Goal: Navigation & Orientation: Go to known website

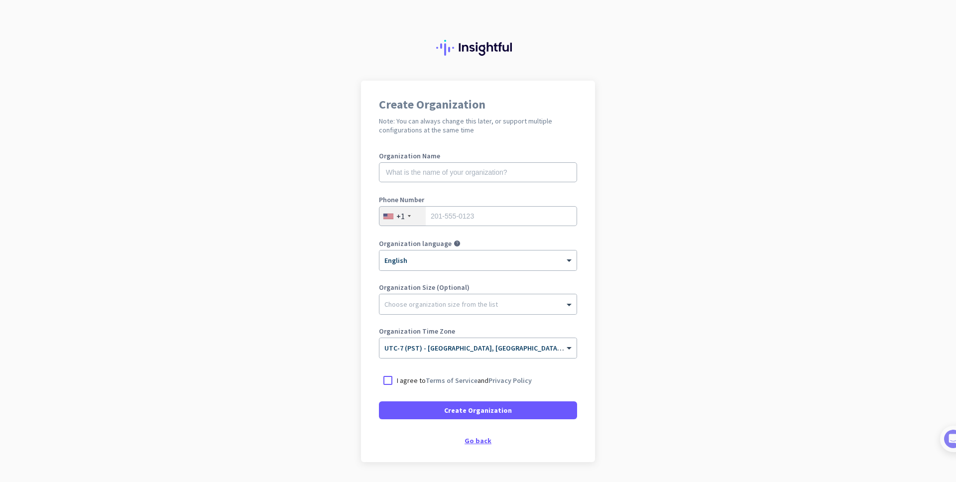
click at [468, 440] on div "Go back" at bounding box center [478, 440] width 198 height 7
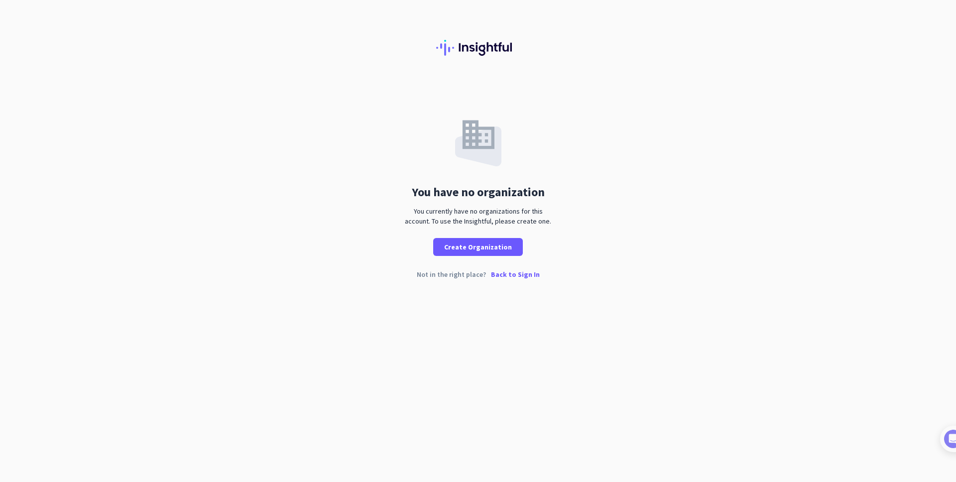
click at [511, 267] on div "You have no organization You currently have no organizations for this account. …" at bounding box center [478, 187] width 956 height 213
click at [508, 273] on p "Back to Sign In" at bounding box center [515, 274] width 49 height 7
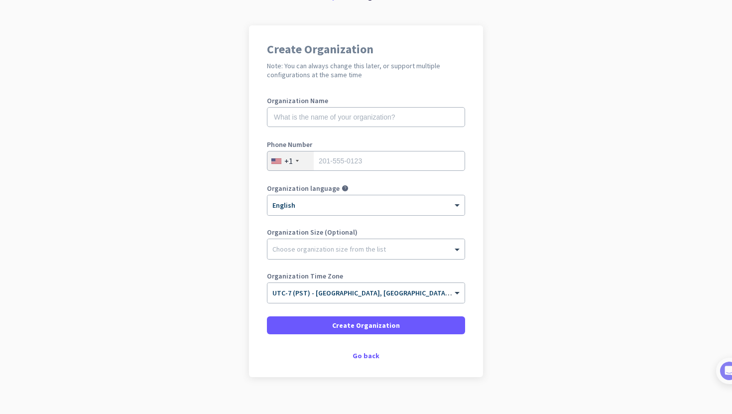
scroll to position [68, 0]
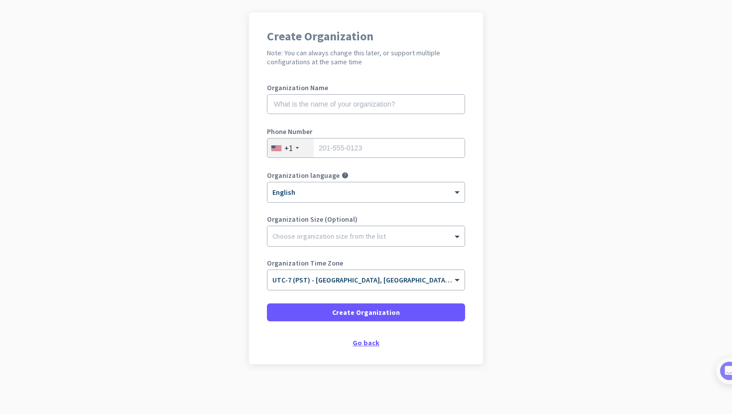
click at [366, 341] on div "Go back" at bounding box center [366, 342] width 198 height 7
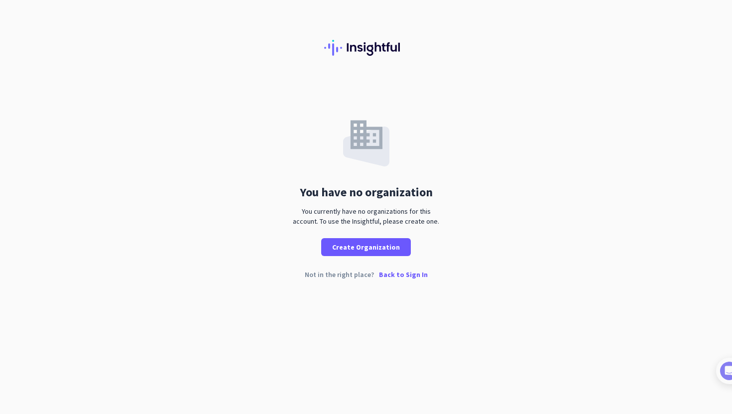
click at [383, 275] on p "Back to Sign In" at bounding box center [403, 274] width 49 height 7
